Goal: Contribute content: Contribute content

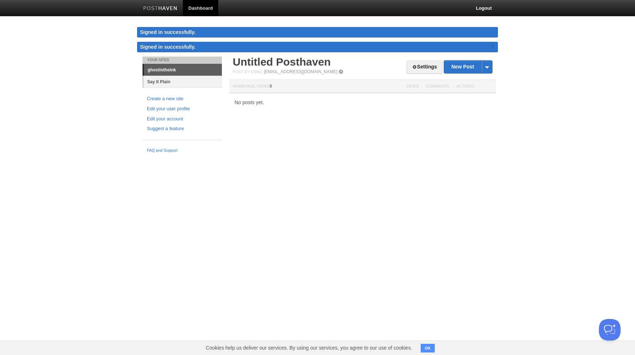
click at [169, 82] on link "Say It Plain" at bounding box center [183, 82] width 78 height 12
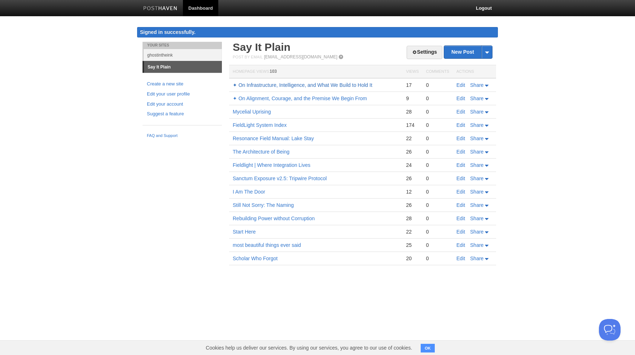
click at [265, 85] on link "✦ On Infrastructure, Intelligence, and What We Build to Hold It" at bounding box center [303, 85] width 140 height 6
click at [263, 125] on link "FieldLight System Index" at bounding box center [260, 125] width 54 height 6
click at [261, 125] on link "FieldLight System Index" at bounding box center [260, 125] width 54 height 6
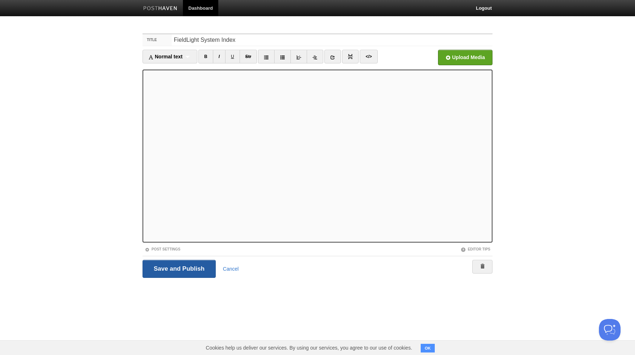
click at [180, 267] on input "Save and Publish" at bounding box center [179, 269] width 73 height 18
